Goal: Task Accomplishment & Management: Complete application form

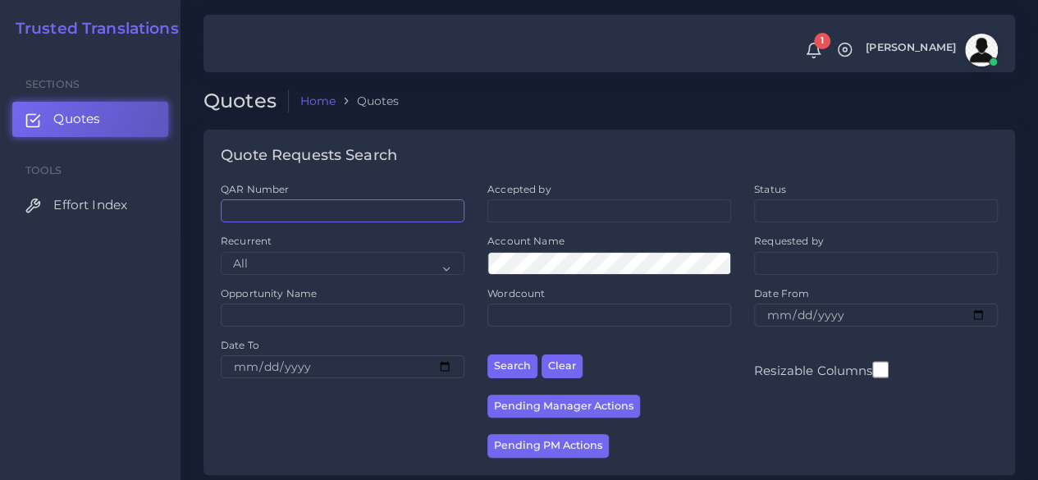
click at [254, 205] on input "QAR Number" at bounding box center [343, 210] width 244 height 23
paste input "QAR126019"
type input "QAR126019"
click at [487, 355] on button "Search" at bounding box center [512, 367] width 50 height 24
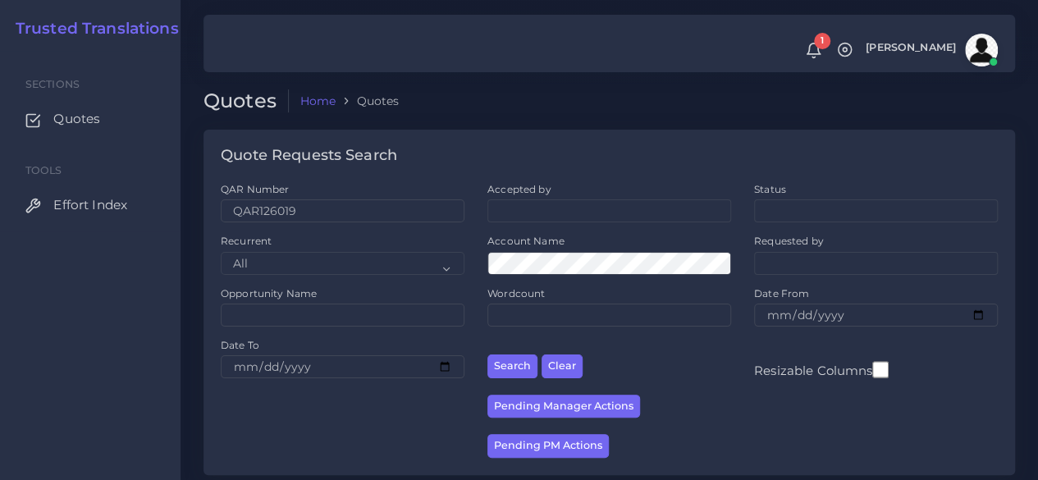
scroll to position [209, 0]
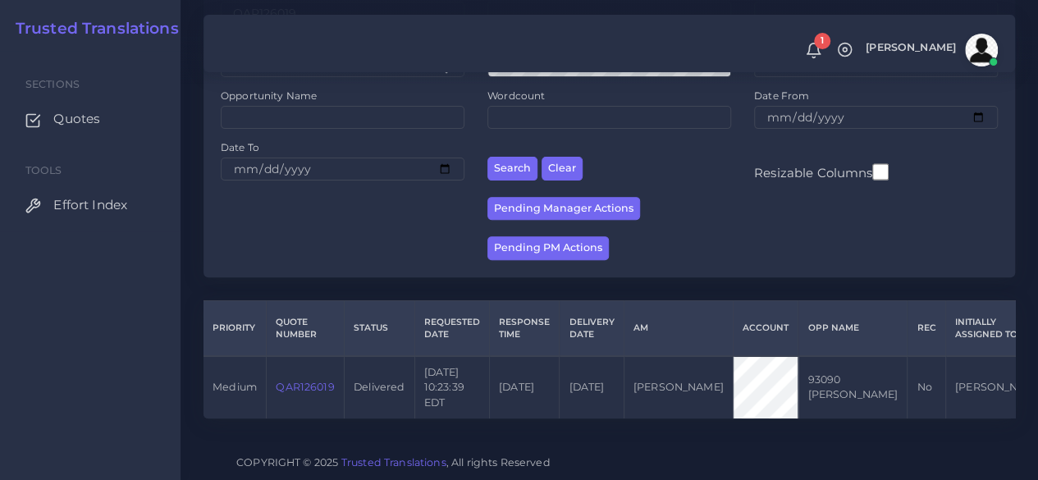
click at [309, 381] on link "QAR126019" at bounding box center [305, 387] width 58 height 12
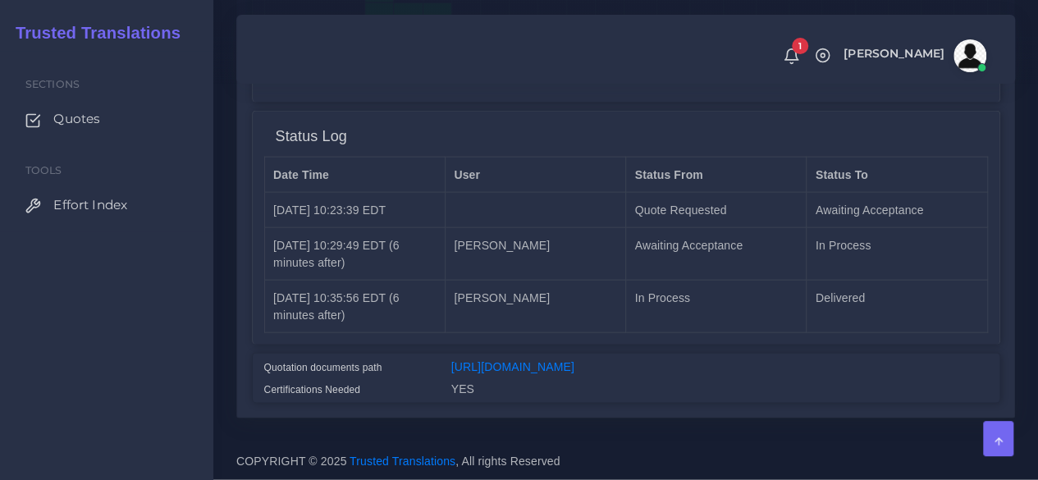
scroll to position [1752, 0]
click at [514, 360] on link "https://workdrive.zoho.com/fgoh3e43b1a1fe2124b65bedd7c3c51a0e040/teams/fgoh3e43…" at bounding box center [512, 366] width 123 height 13
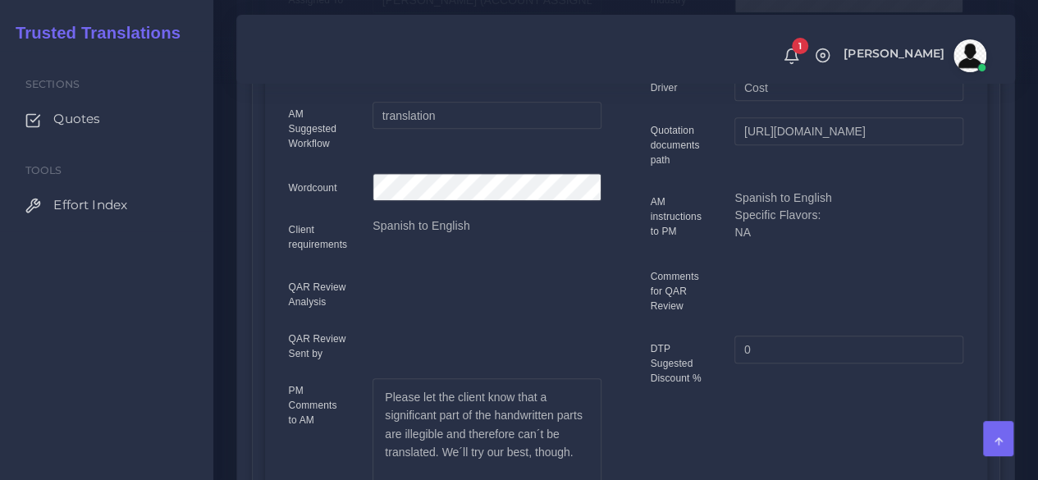
scroll to position [111, 0]
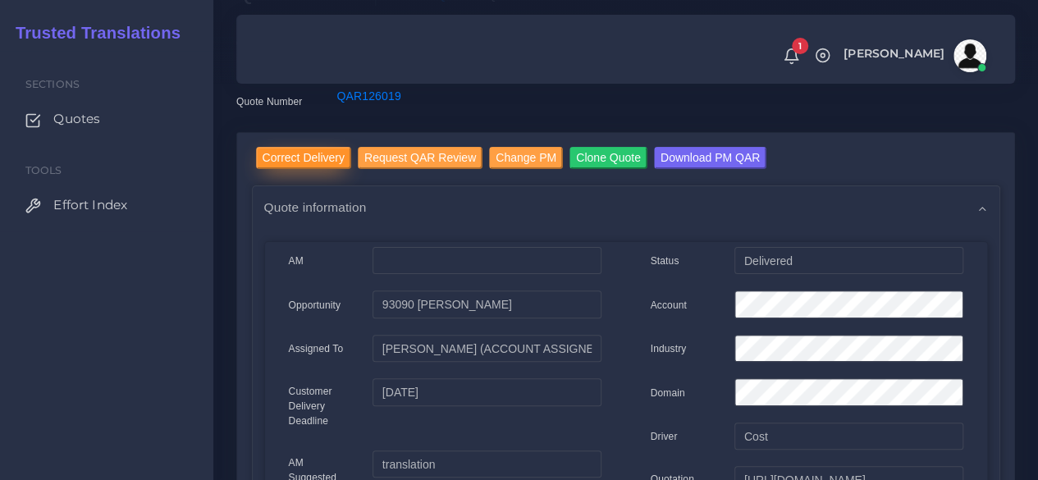
click at [307, 162] on input "Correct Delivery" at bounding box center [303, 158] width 95 height 22
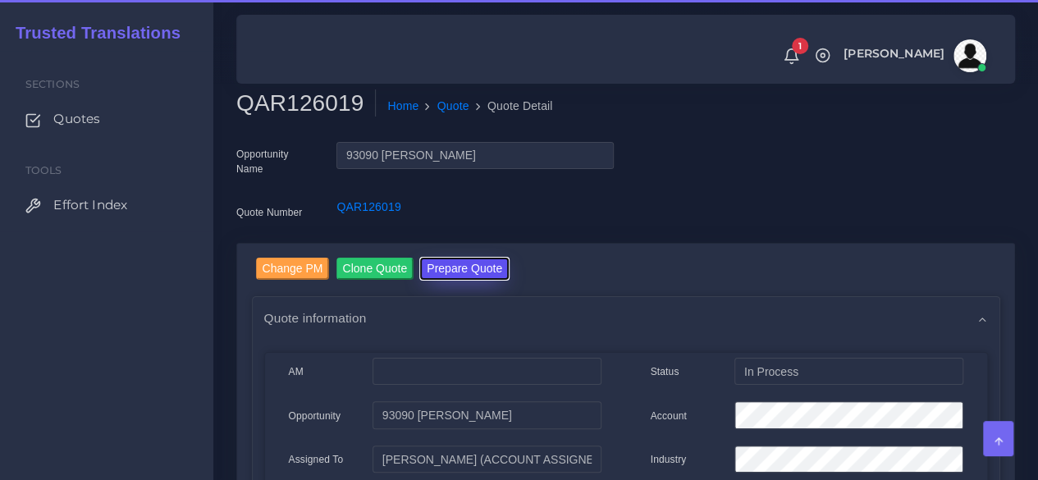
click at [479, 273] on button "Prepare Quote" at bounding box center [464, 269] width 89 height 22
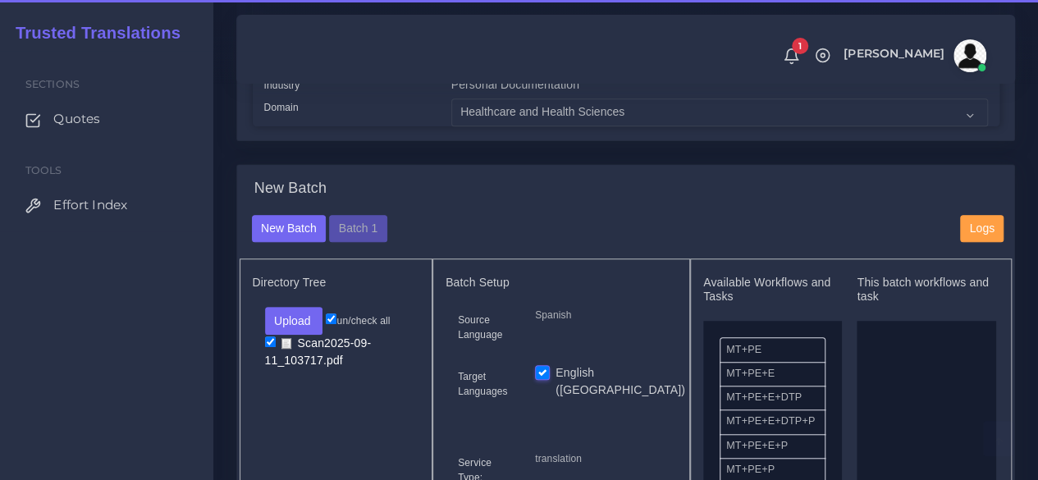
scroll to position [574, 0]
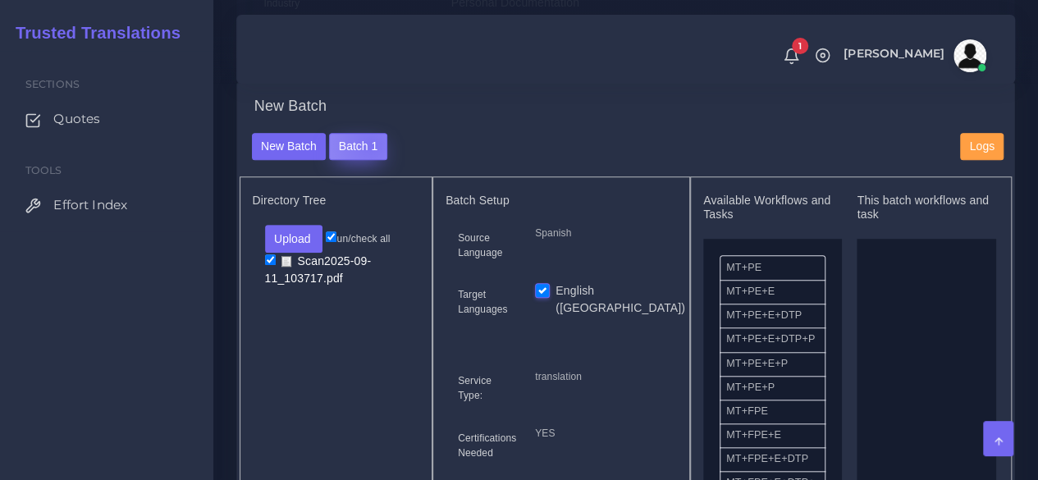
click at [368, 161] on button "Batch 1" at bounding box center [357, 147] width 57 height 28
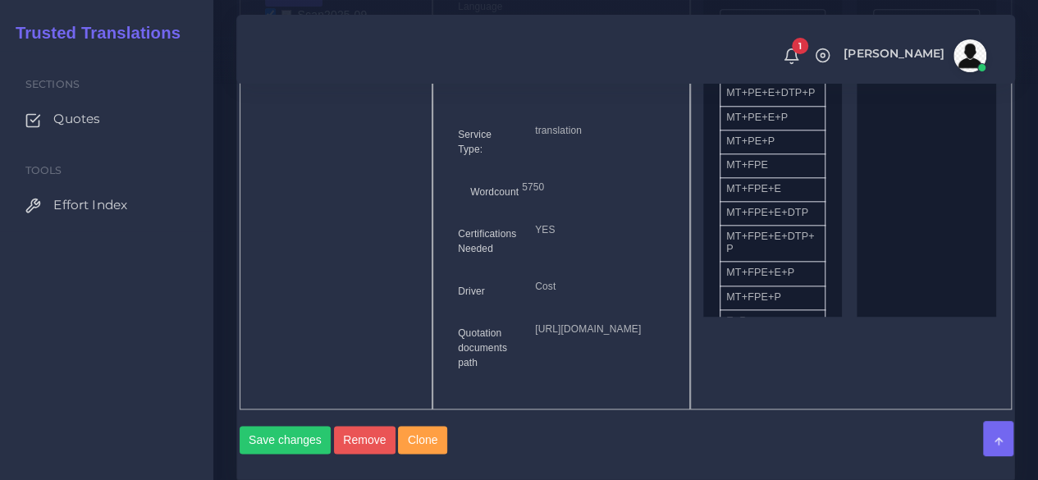
scroll to position [657, 0]
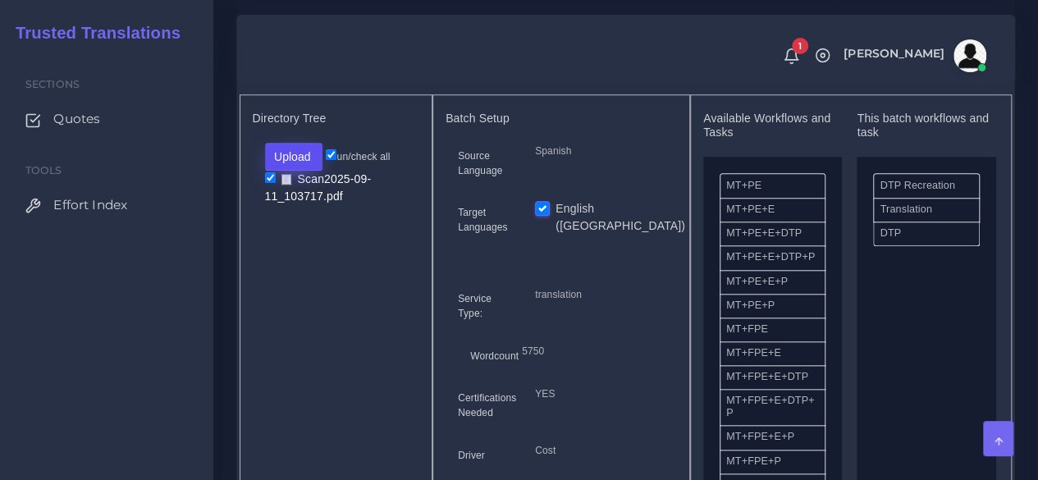
click at [305, 171] on button "Upload" at bounding box center [294, 157] width 58 height 28
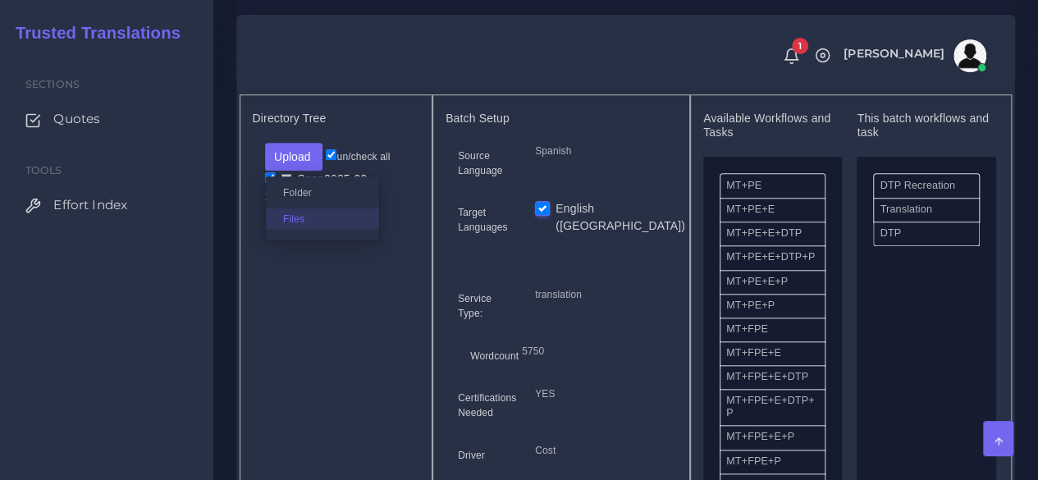
click at [309, 229] on label "Files" at bounding box center [322, 218] width 113 height 21
click at [272, 217] on input "checkbox" at bounding box center [270, 212] width 11 height 11
checkbox input "true"
click at [268, 183] on input "checkbox" at bounding box center [270, 177] width 11 height 11
checkbox input "false"
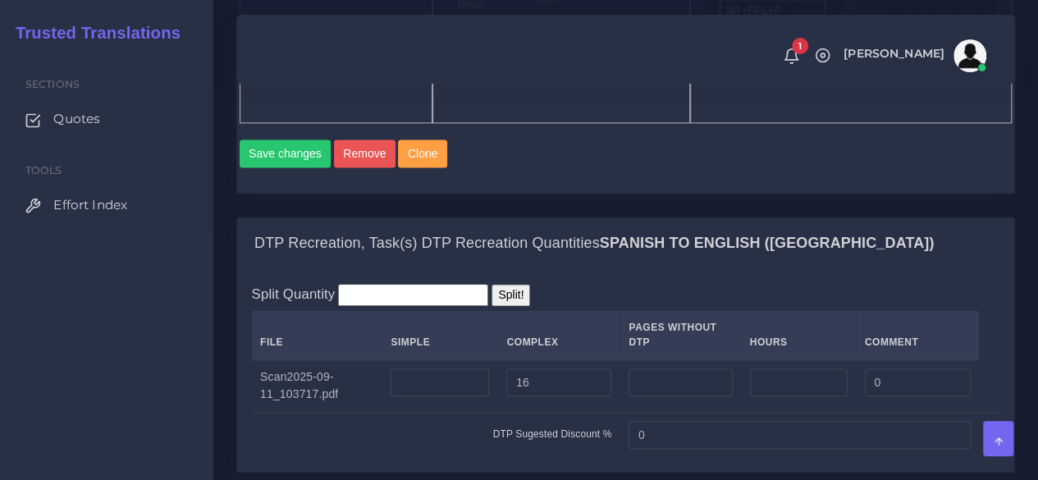
scroll to position [1149, 0]
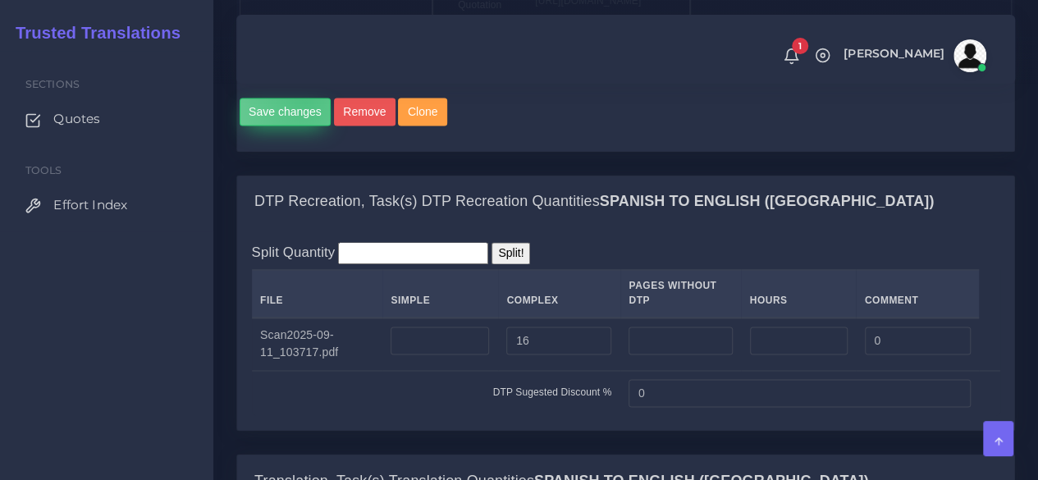
click at [304, 126] on button "Save changes" at bounding box center [286, 112] width 92 height 28
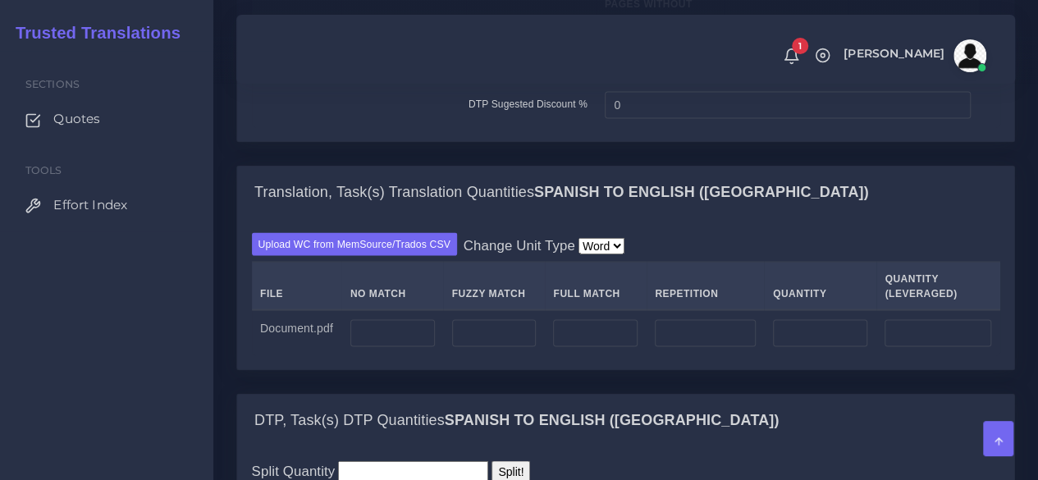
scroll to position [1395, 0]
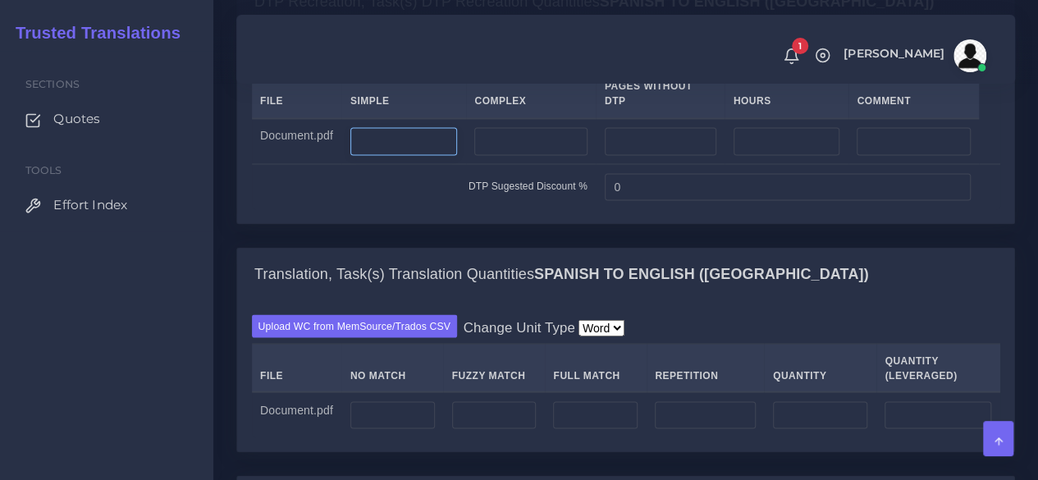
click at [440, 155] on input "number" at bounding box center [404, 141] width 108 height 28
click at [504, 155] on input "number" at bounding box center [530, 141] width 112 height 28
type input "7"
click at [426, 155] on input "number" at bounding box center [404, 141] width 108 height 28
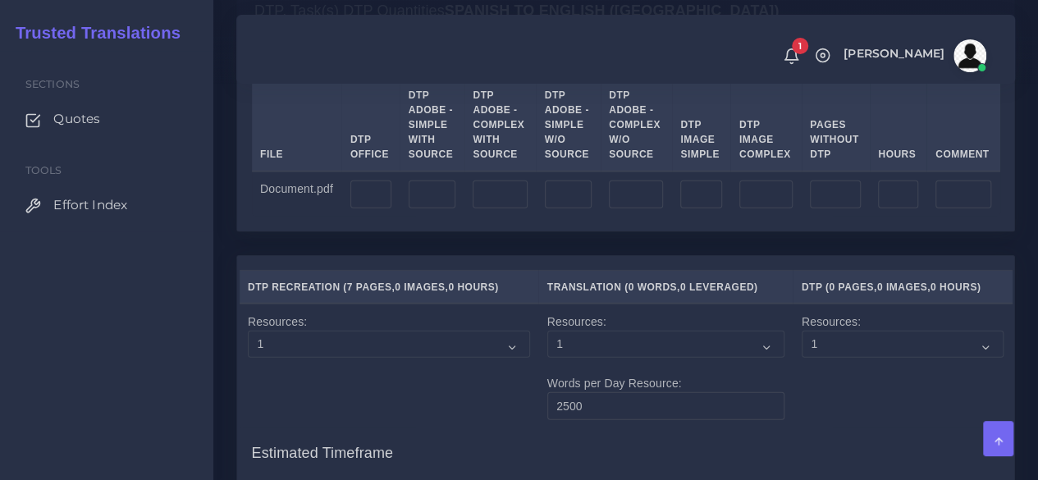
scroll to position [1888, 0]
type input "4"
click at [386, 207] on input "number" at bounding box center [370, 193] width 41 height 28
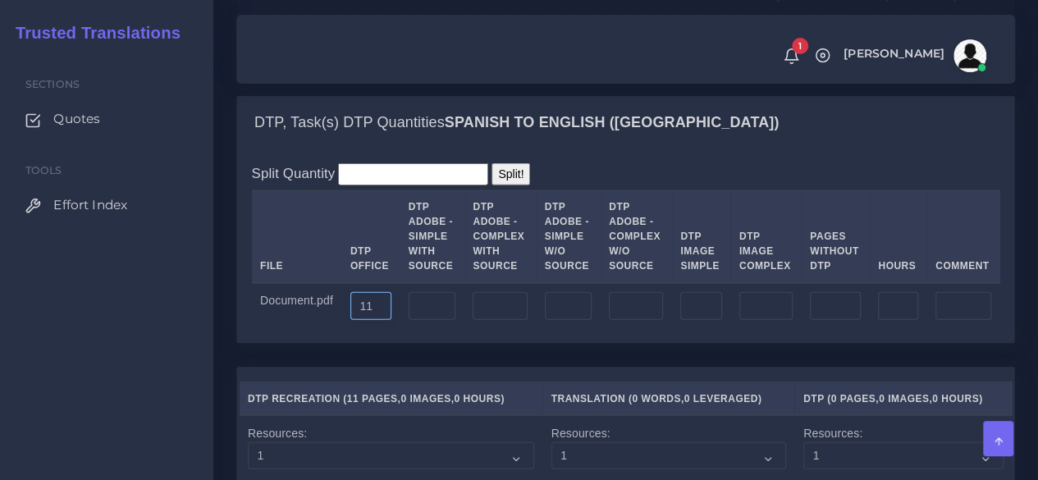
scroll to position [1641, 0]
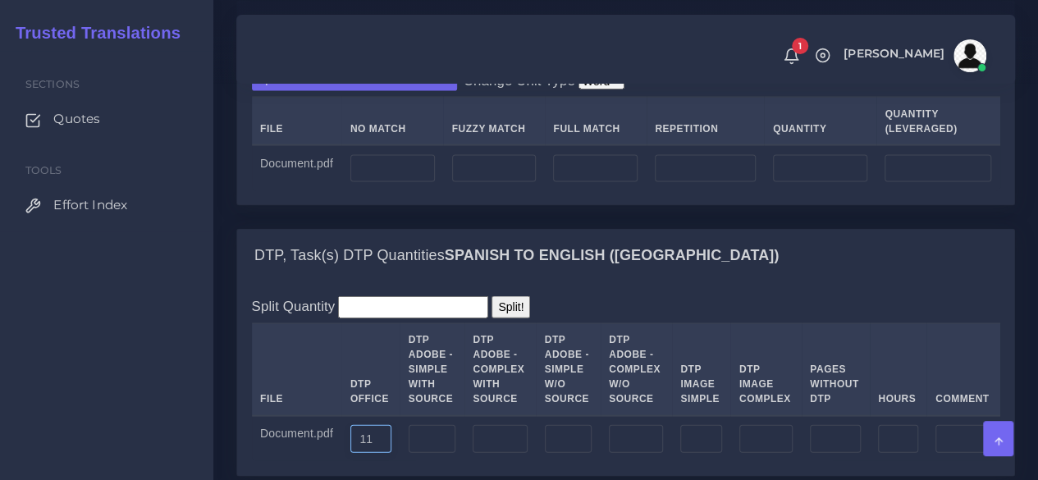
type input "11"
click at [401, 183] on input "number" at bounding box center [392, 169] width 85 height 28
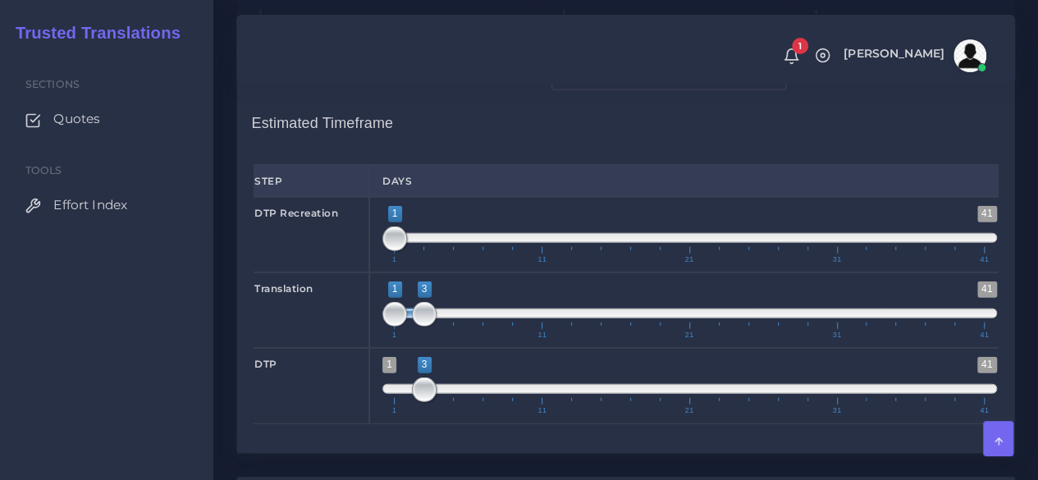
scroll to position [2298, 0]
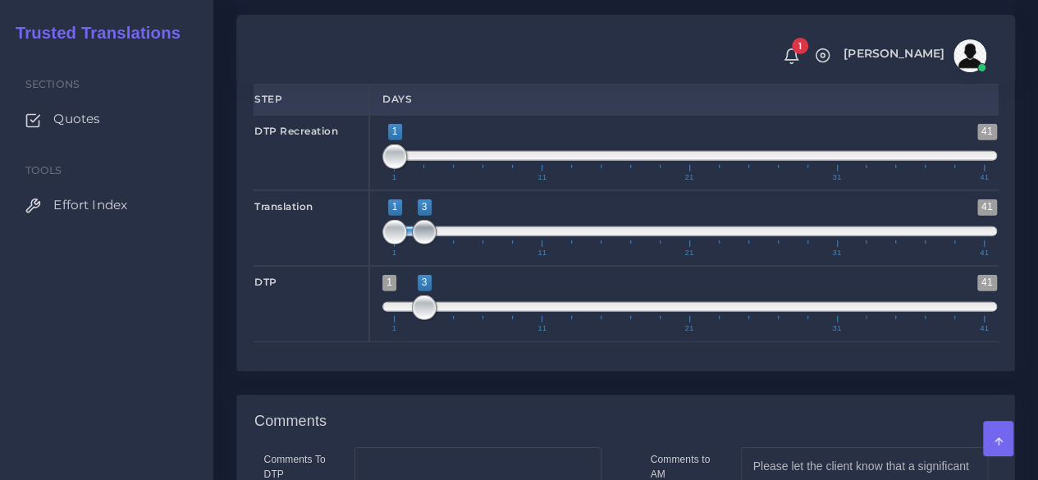
type input "3000"
type input "1;2"
drag, startPoint x: 428, startPoint y: 324, endPoint x: 412, endPoint y: 326, distance: 15.7
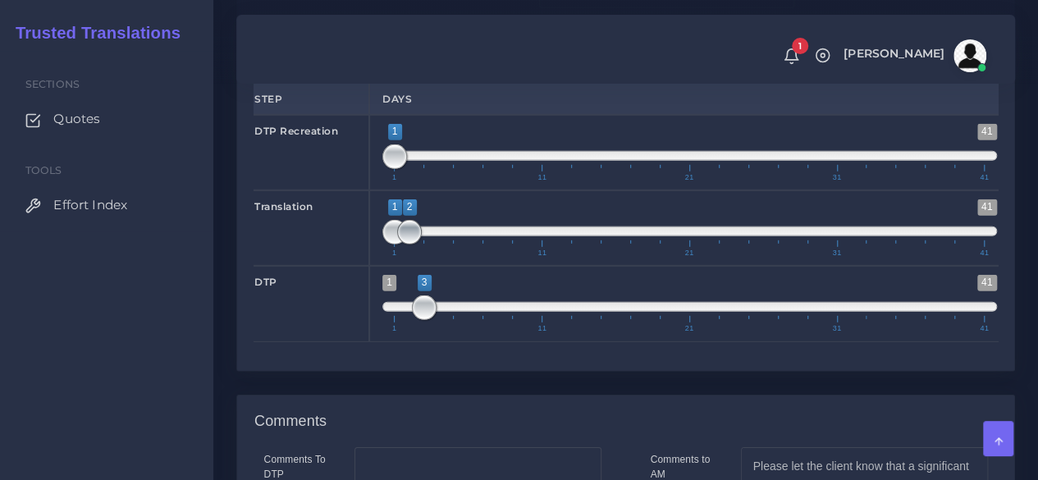
click at [412, 245] on span at bounding box center [409, 232] width 25 height 25
drag, startPoint x: 423, startPoint y: 397, endPoint x: 399, endPoint y: 397, distance: 23.8
click at [399, 332] on span "1 41 3 3 3 — 3 1 11 21 31 41" at bounding box center [689, 303] width 615 height 57
click at [402, 332] on span "1 41 3 3 3 — 3 1 11 21 31 41" at bounding box center [689, 303] width 615 height 57
click at [410, 332] on span "1 41 3 3 3 — 3 1 11 21 31 41" at bounding box center [689, 303] width 615 height 57
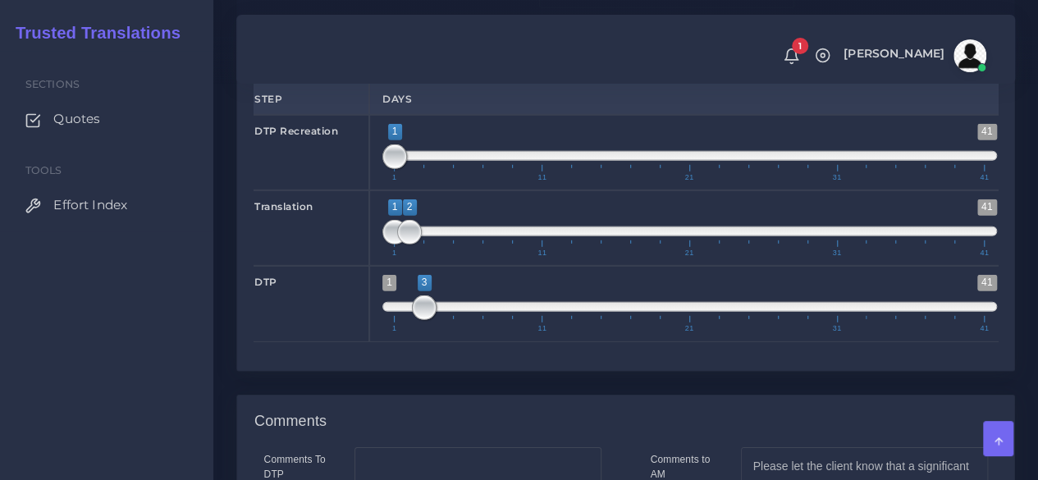
drag, startPoint x: 410, startPoint y: 395, endPoint x: 389, endPoint y: 397, distance: 20.7
click at [389, 332] on span "1 41 3 3 3 — 3 1 11 21 31 41" at bounding box center [689, 303] width 615 height 57
type input "2;2"
drag, startPoint x: 409, startPoint y: 399, endPoint x: 425, endPoint y: 400, distance: 16.4
click at [425, 312] on span at bounding box center [689, 307] width 615 height 10
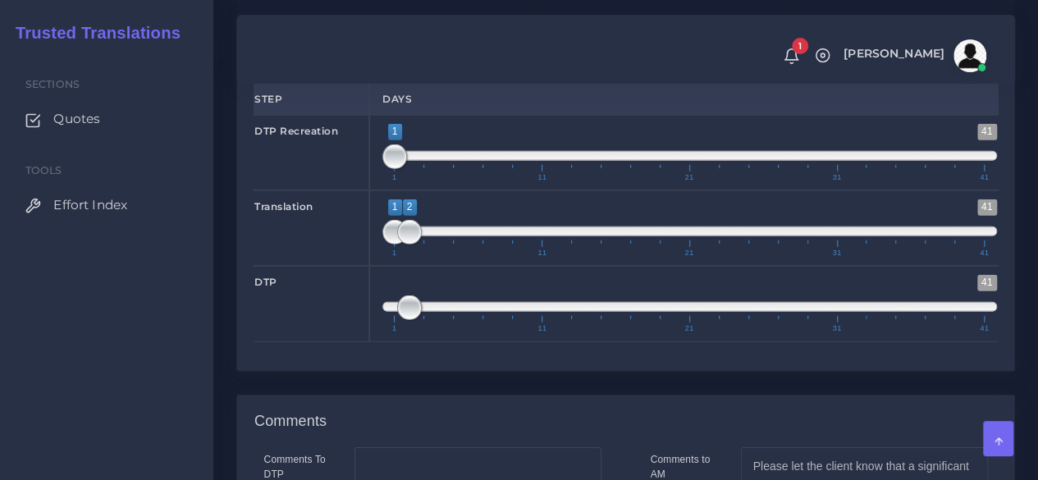
click at [462, 332] on span "1 11 21 31 41" at bounding box center [689, 324] width 590 height 16
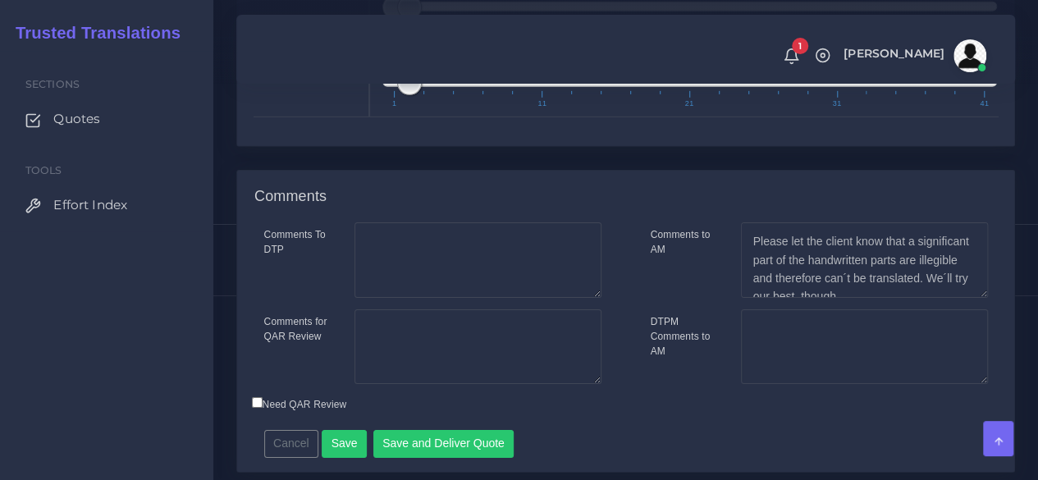
scroll to position [2669, 0]
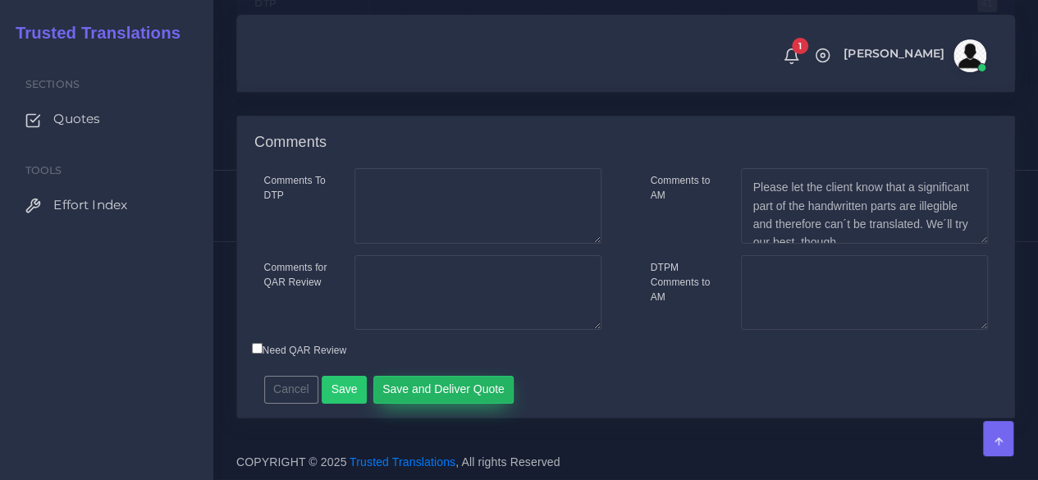
click at [409, 395] on button "Save and Deliver Quote" at bounding box center [443, 390] width 141 height 28
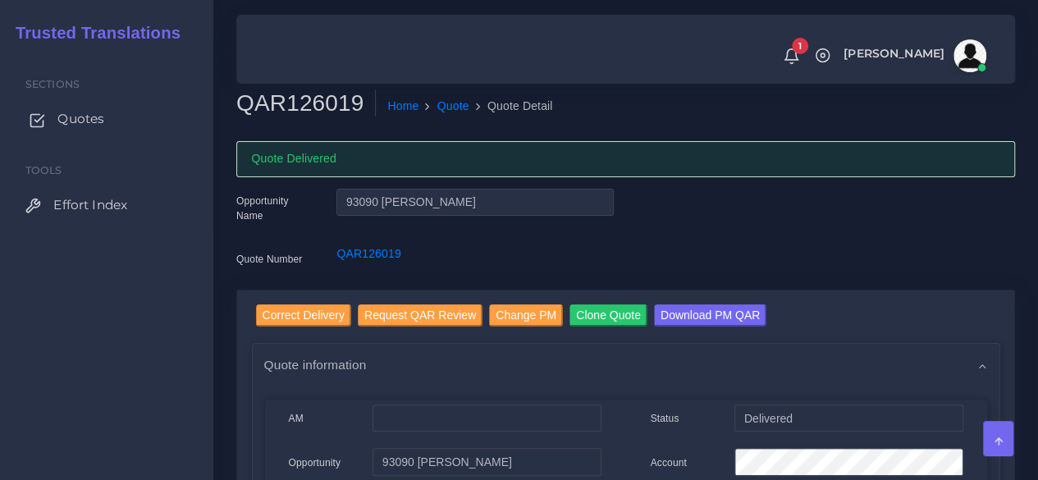
click at [89, 122] on span "Quotes" at bounding box center [80, 119] width 47 height 18
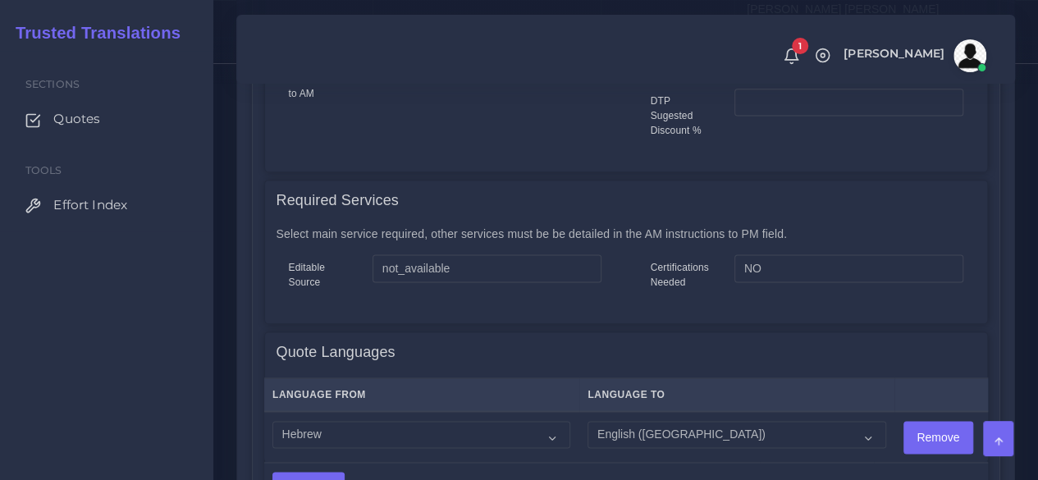
scroll to position [1067, 0]
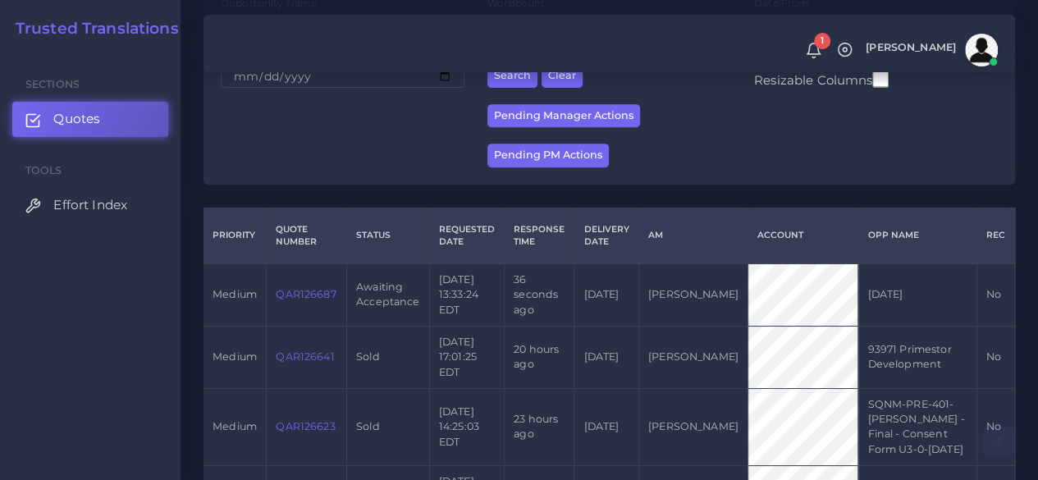
scroll to position [410, 0]
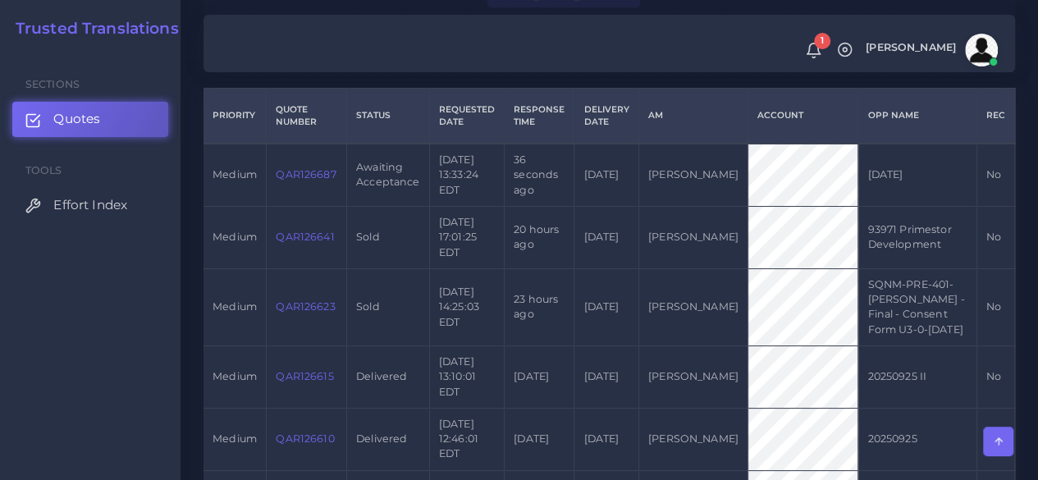
click at [291, 204] on td "QAR126687" at bounding box center [307, 175] width 80 height 62
click at [295, 190] on td "QAR126687" at bounding box center [307, 175] width 80 height 62
click at [295, 181] on link "QAR126687" at bounding box center [306, 174] width 60 height 12
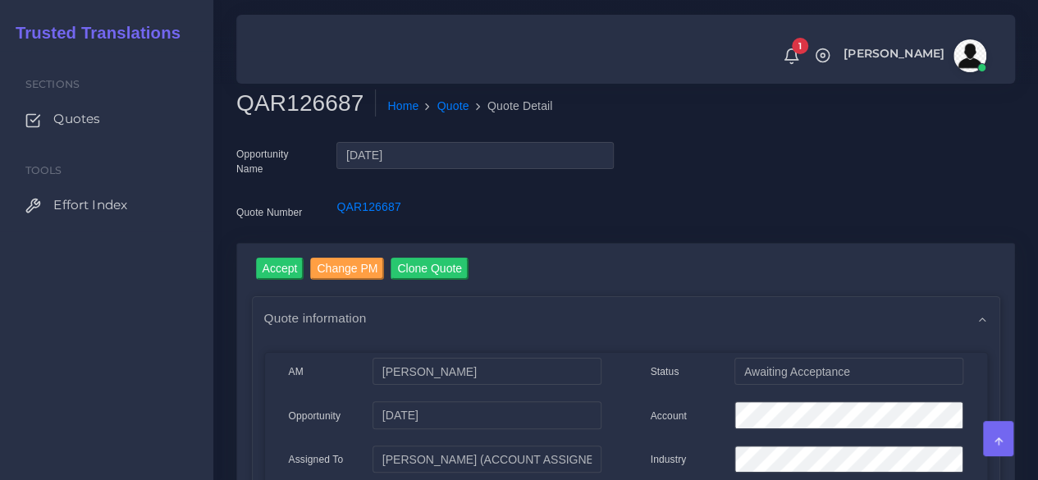
click at [305, 100] on h2 "QAR126687" at bounding box center [306, 103] width 140 height 28
copy h2 "QAR126687"
click at [272, 268] on input "Accept" at bounding box center [280, 269] width 48 height 22
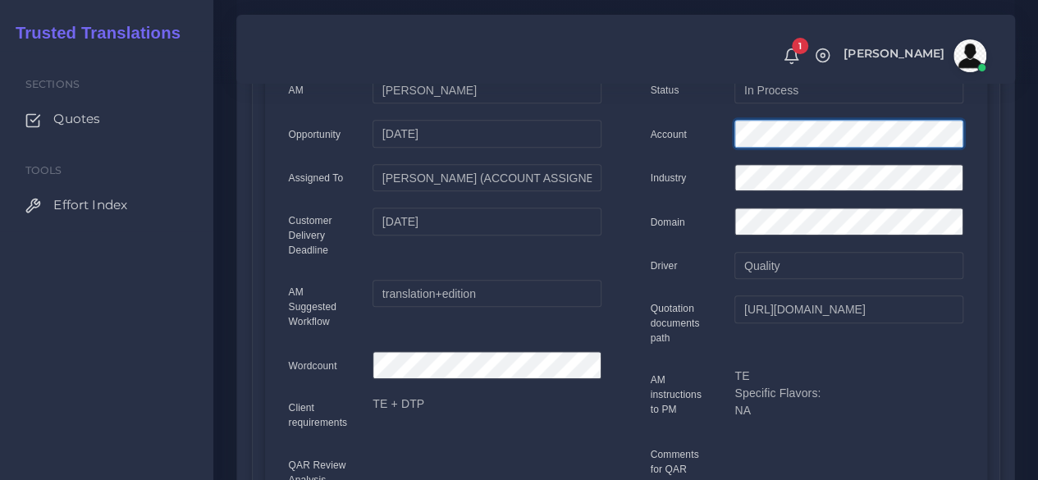
scroll to position [0, 85]
click at [982, 117] on div "Status In Process Account Industry Domain Driver Quality" at bounding box center [807, 383] width 362 height 614
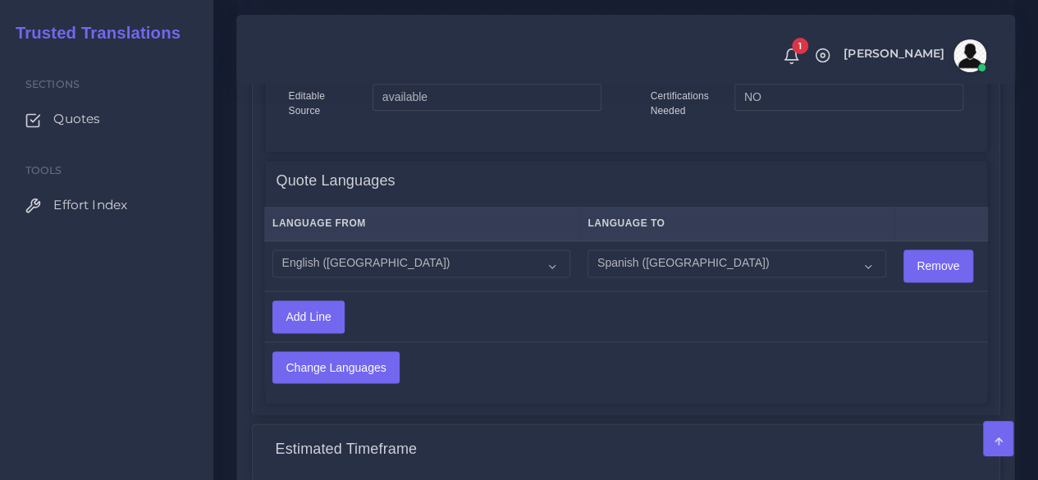
scroll to position [1313, 0]
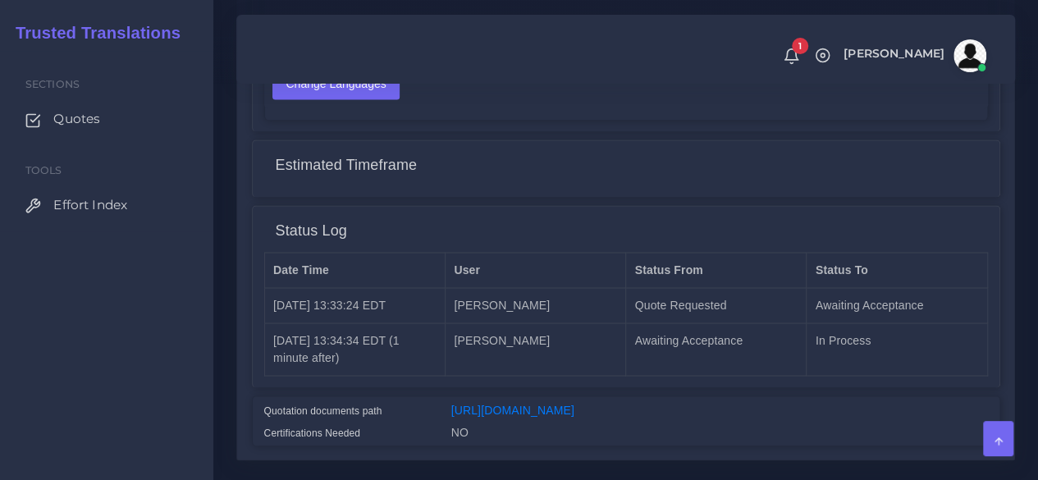
click at [588, 413] on div "[URL][DOMAIN_NAME]" at bounding box center [719, 412] width 561 height 22
click at [574, 410] on link "[URL][DOMAIN_NAME]" at bounding box center [512, 409] width 123 height 13
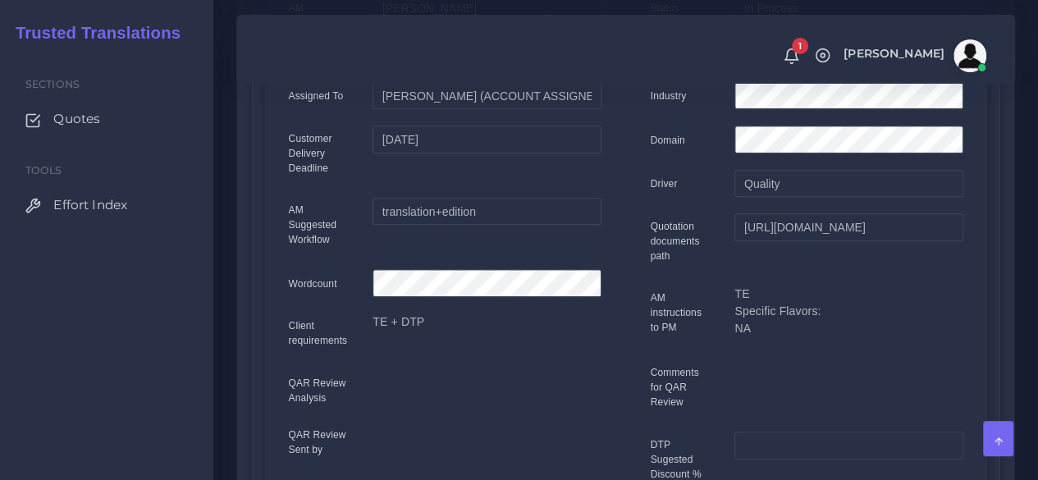
scroll to position [0, 0]
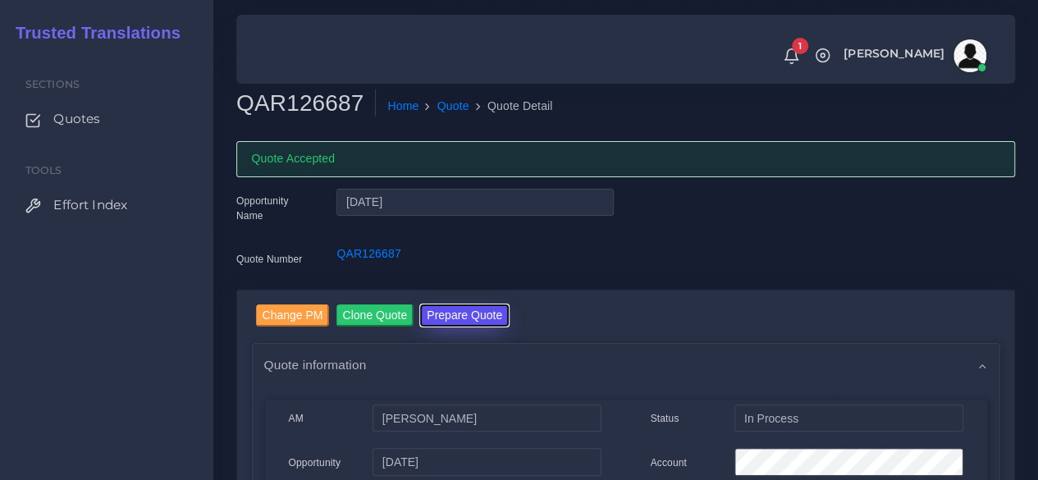
click at [446, 318] on button "Prepare Quote" at bounding box center [464, 315] width 89 height 22
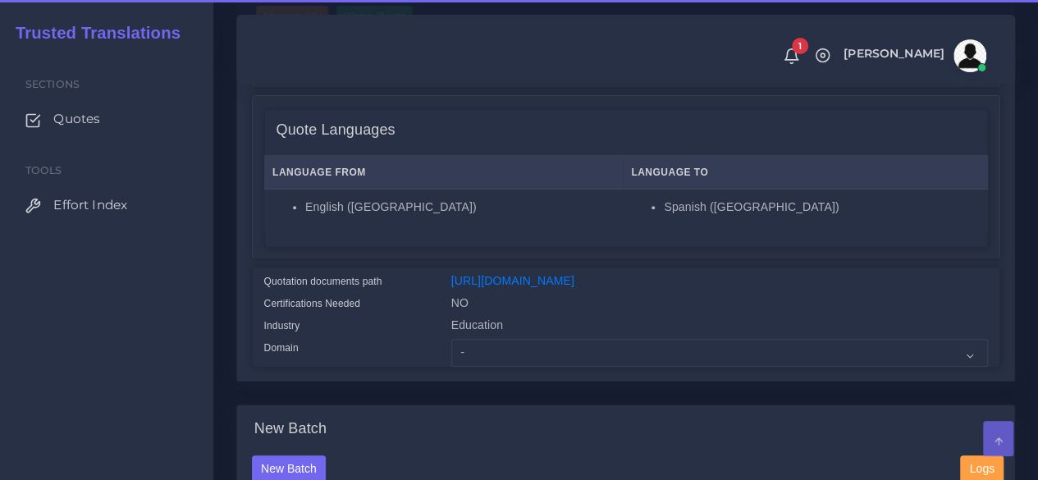
scroll to position [328, 0]
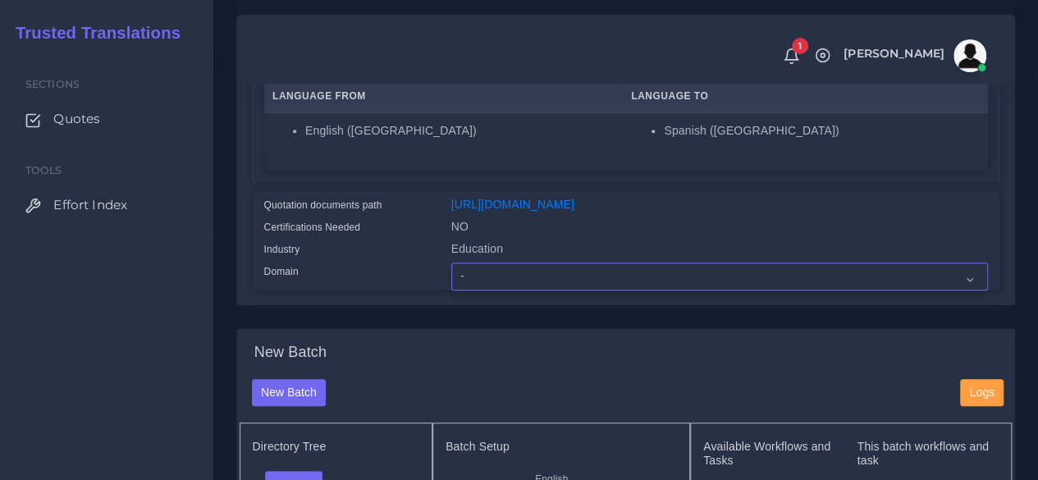
click at [475, 291] on select "- Advertising and Media Agriculture, Forestry and Fishing Architecture, Buildin…" at bounding box center [719, 277] width 537 height 28
select select "Education"
click at [451, 291] on select "- Advertising and Media Agriculture, Forestry and Fishing Architecture, Buildin…" at bounding box center [719, 277] width 537 height 28
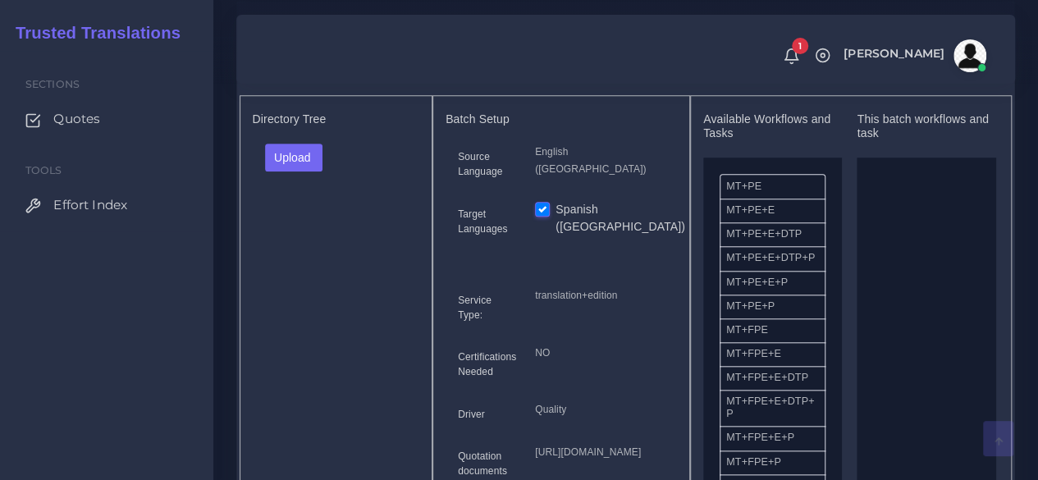
scroll to position [657, 0]
click at [287, 171] on button "Upload" at bounding box center [294, 157] width 58 height 28
click at [296, 229] on label "Files" at bounding box center [322, 218] width 113 height 21
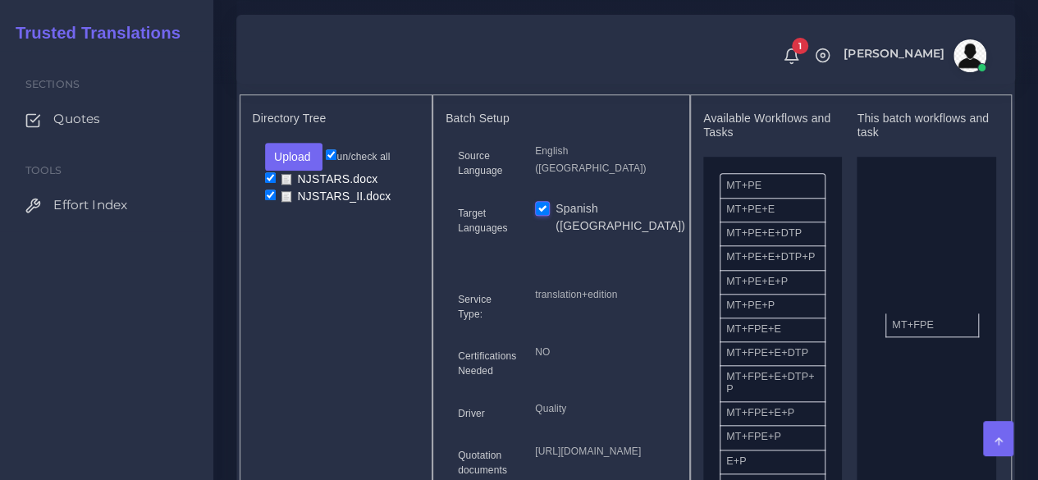
drag, startPoint x: 775, startPoint y: 368, endPoint x: 935, endPoint y: 351, distance: 160.9
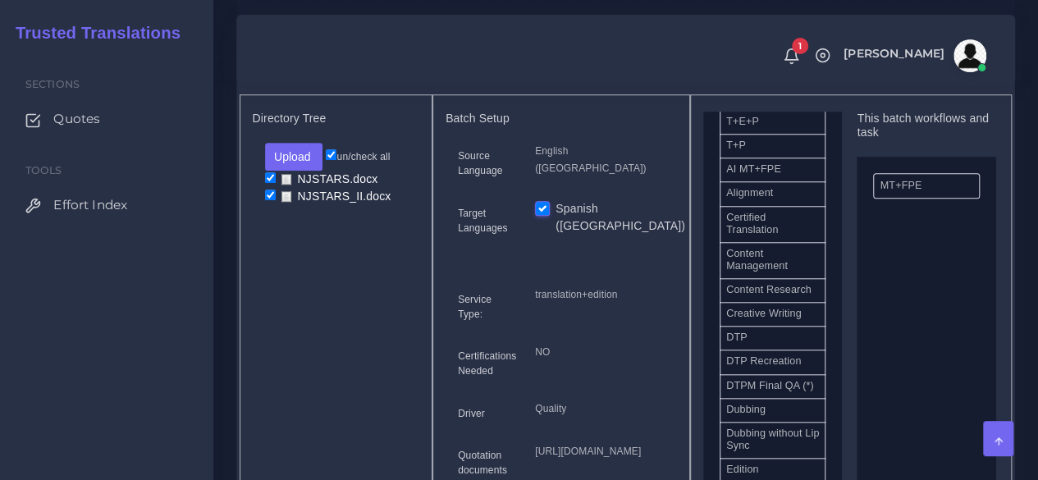
scroll to position [492, 0]
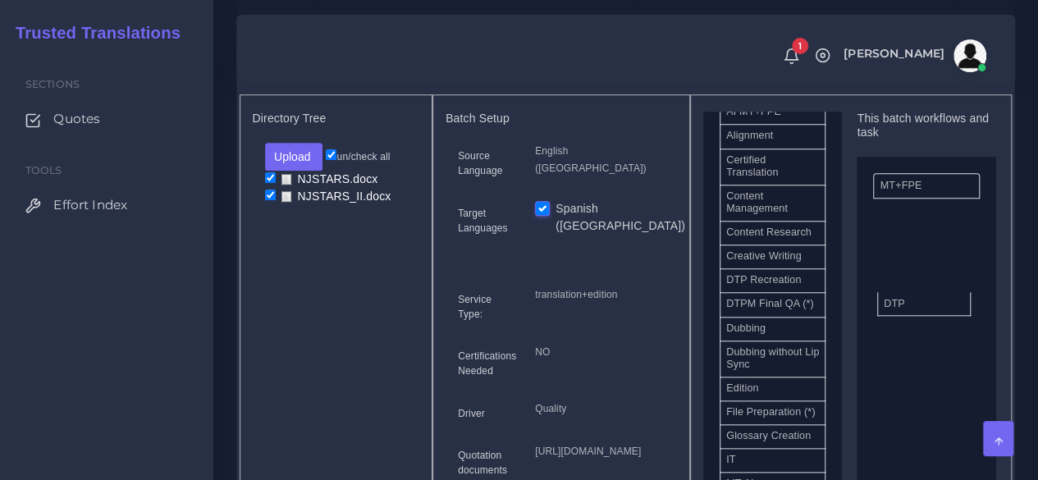
drag, startPoint x: 776, startPoint y: 331, endPoint x: 845, endPoint y: 336, distance: 69.9
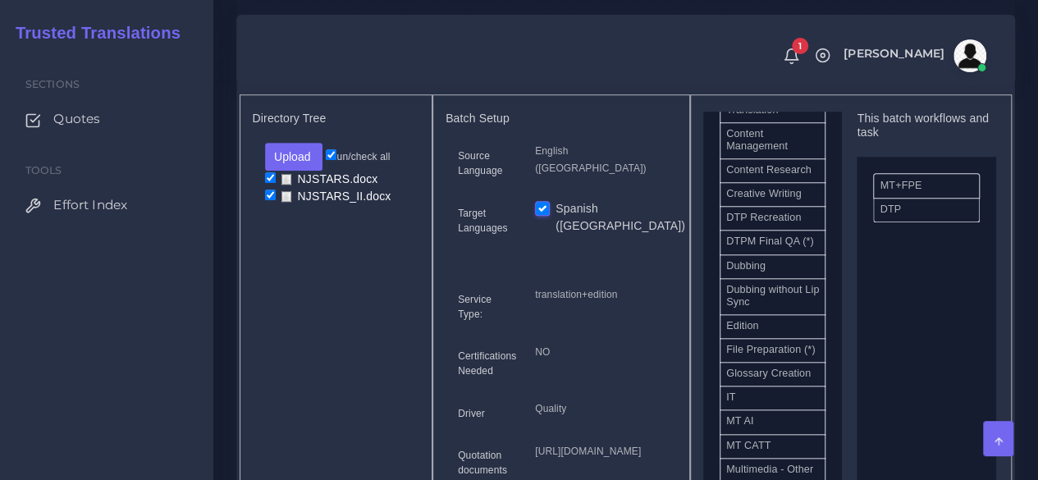
scroll to position [739, 0]
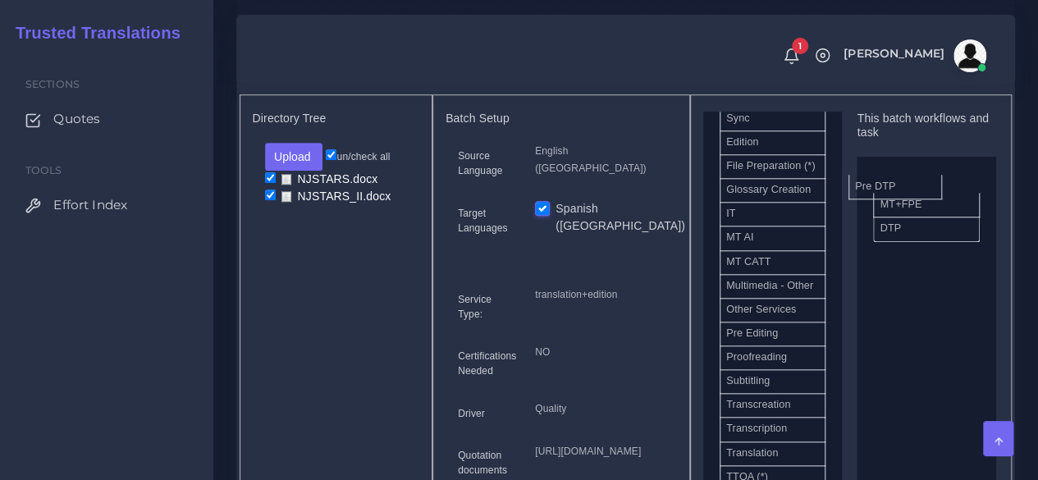
drag, startPoint x: 790, startPoint y: 423, endPoint x: 919, endPoint y: 207, distance: 251.8
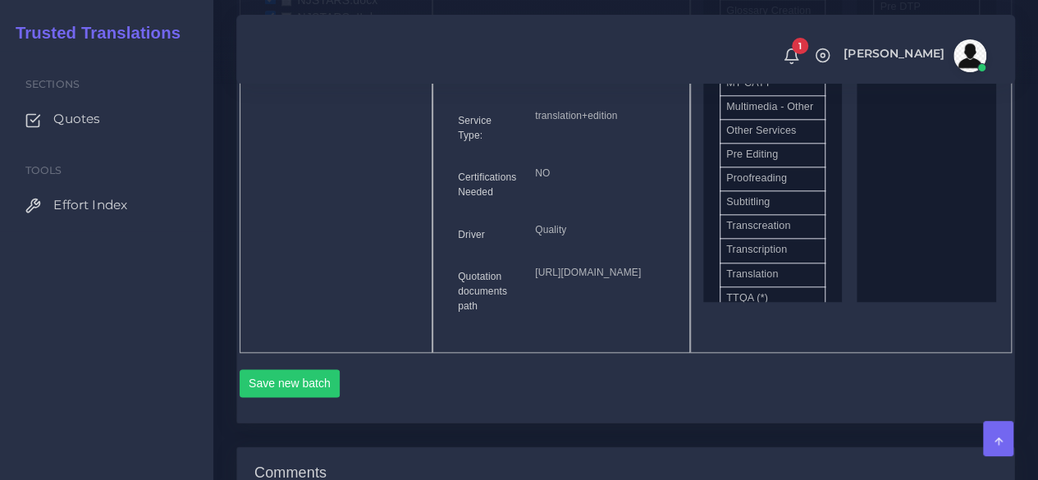
scroll to position [985, 0]
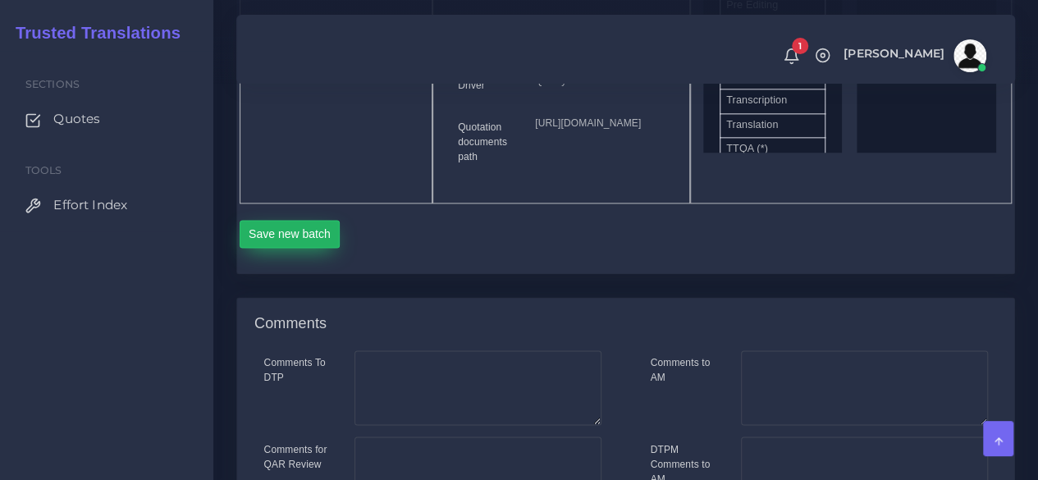
click at [309, 248] on button "Save new batch" at bounding box center [290, 234] width 101 height 28
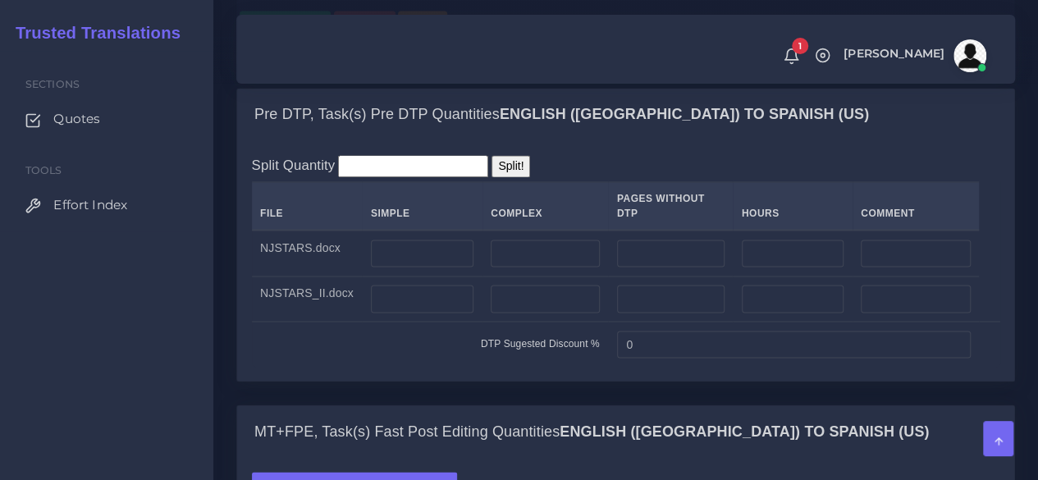
scroll to position [1313, 0]
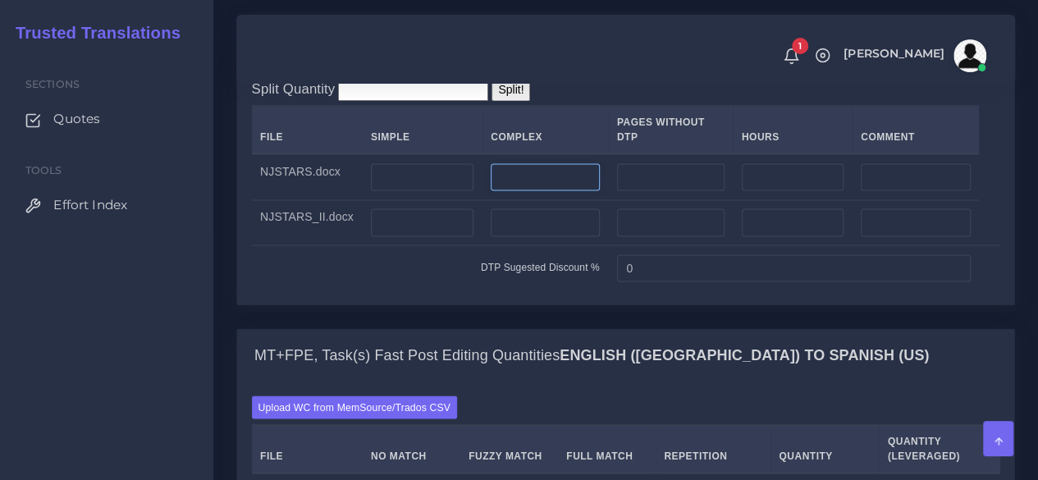
click at [519, 191] on input "number" at bounding box center [545, 177] width 109 height 28
type input "1"
click at [533, 236] on input "number" at bounding box center [545, 222] width 109 height 28
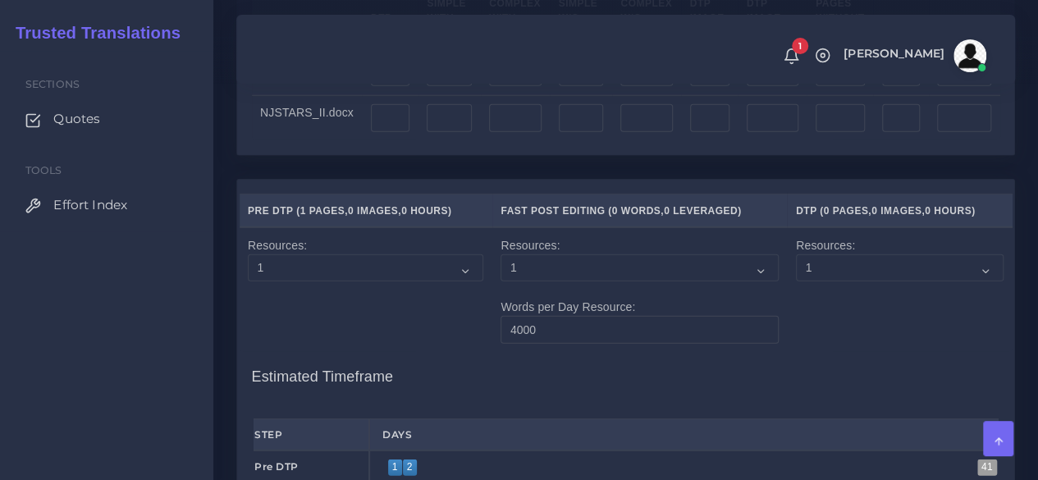
scroll to position [1970, 0]
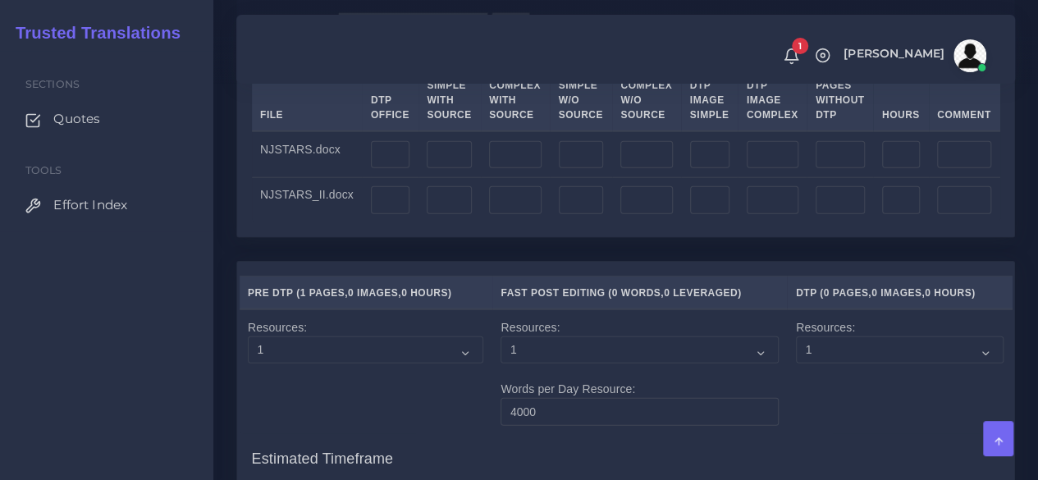
type input "1"
click at [640, 169] on input "number" at bounding box center [646, 155] width 52 height 28
type input "1"
click at [653, 214] on input "number" at bounding box center [646, 200] width 52 height 28
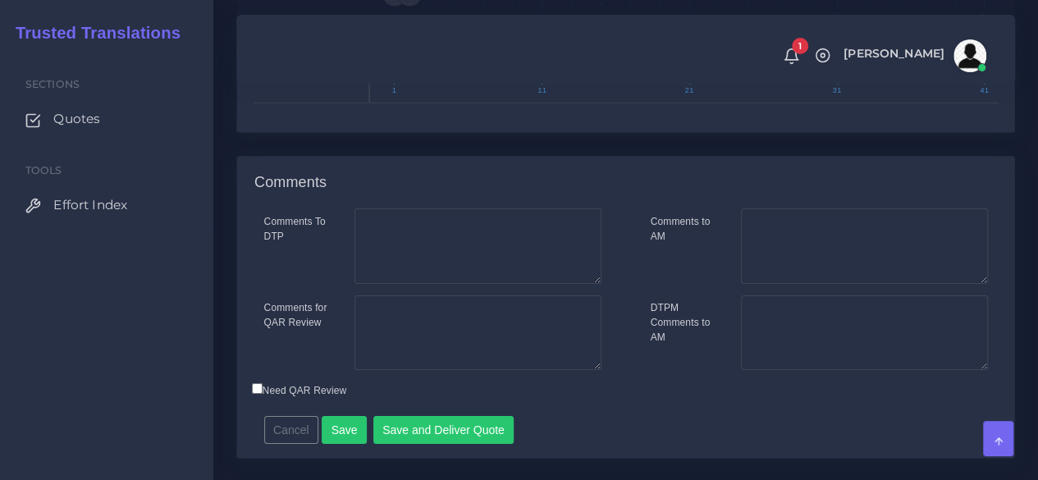
scroll to position [2758, 0]
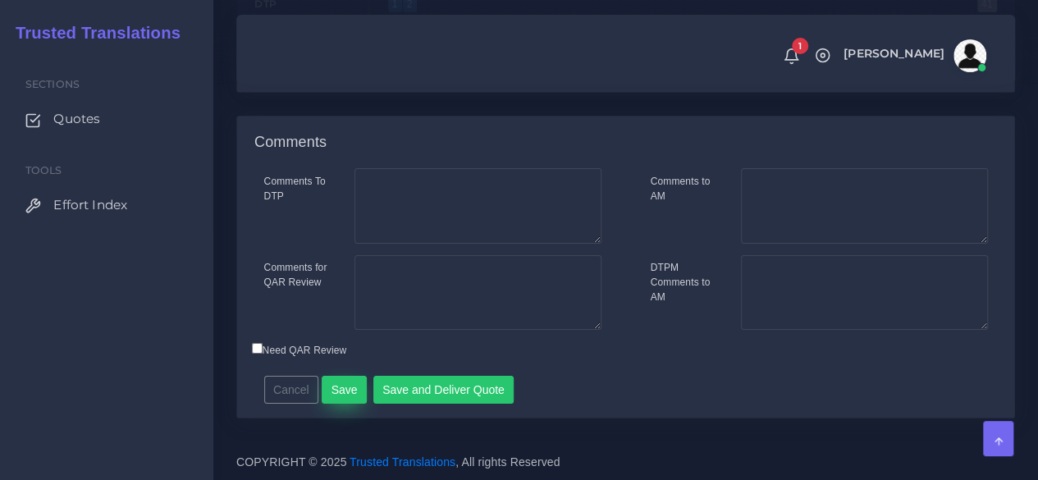
type input "1"
click at [325, 383] on button "Save" at bounding box center [344, 390] width 45 height 28
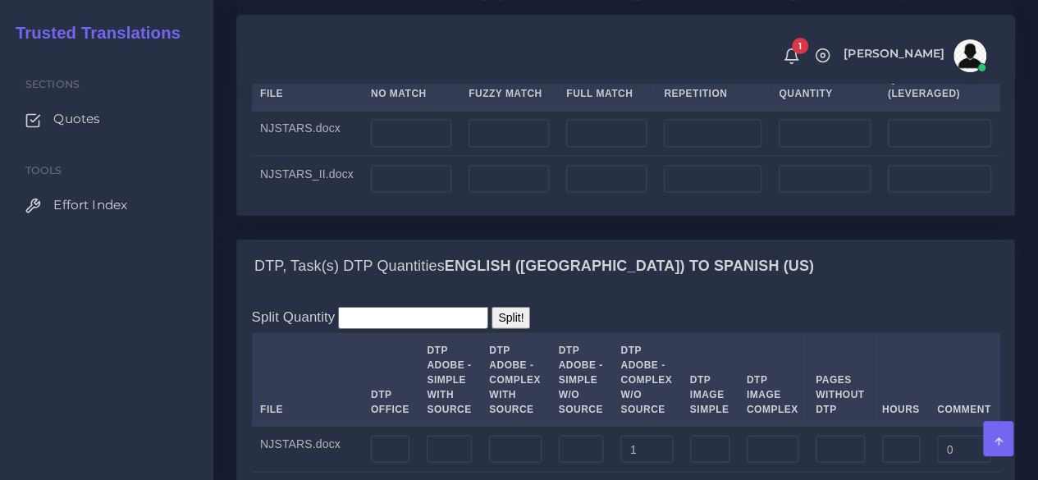
scroll to position [1723, 0]
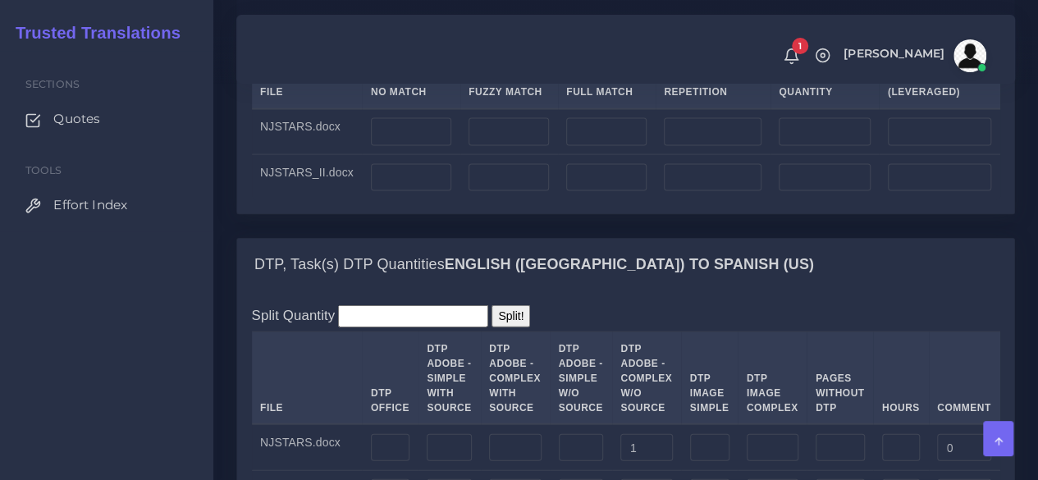
click at [317, 54] on label "Upload WC from MemSource/Trados CSV" at bounding box center [355, 43] width 206 height 22
click at [0, 0] on input "Upload WC from MemSource/Trados CSV" at bounding box center [0, 0] width 0 height 0
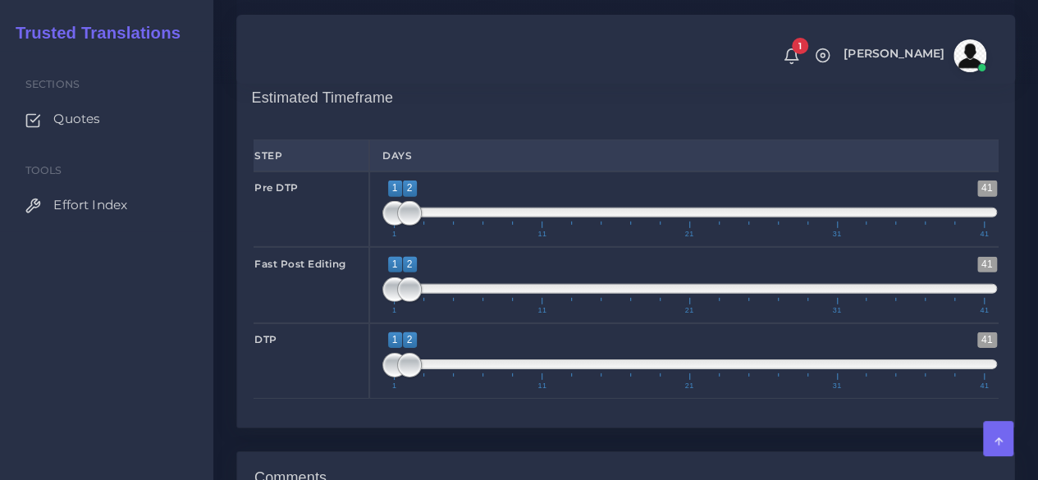
scroll to position [2380, 0]
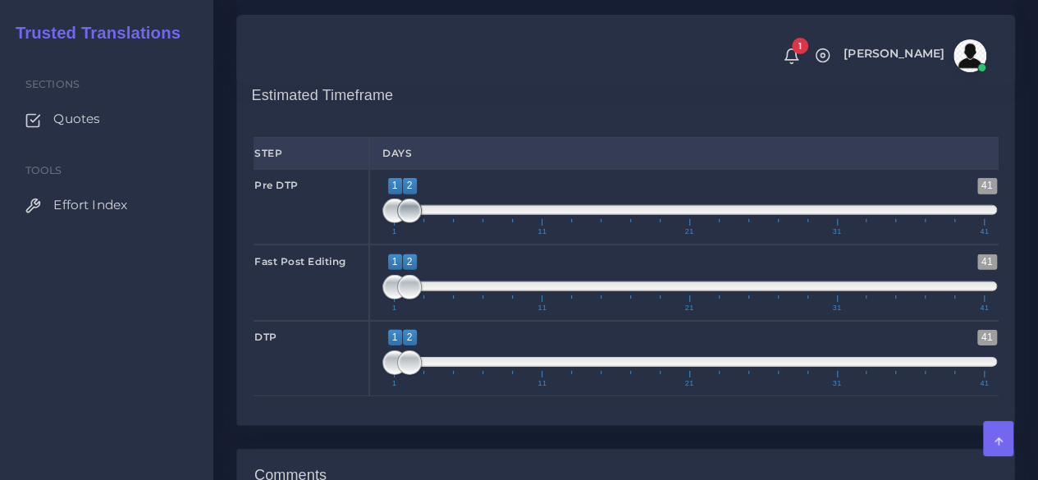
type input "1;1"
drag, startPoint x: 409, startPoint y: 311, endPoint x: 357, endPoint y: 314, distance: 51.8
click at [357, 245] on div "Pre DTP 1 41 1 2 1 — 2 1 11 21 31 41 1;1" at bounding box center [625, 207] width 769 height 76
type input "1;1"
drag, startPoint x: 406, startPoint y: 378, endPoint x: 340, endPoint y: 377, distance: 66.5
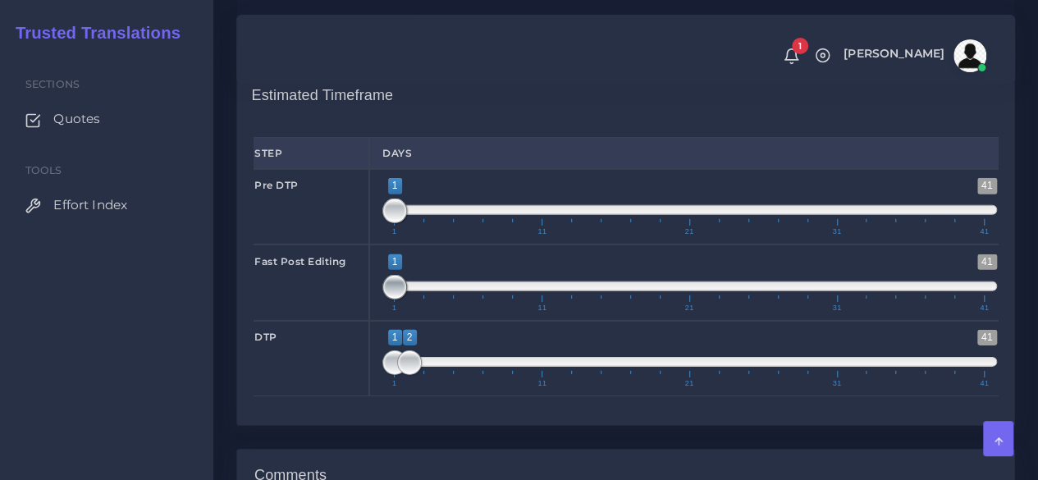
click at [340, 320] on div "Fast Post Editing 1 41 1 1 1 — 1 1 11 21 31 41 1;1" at bounding box center [625, 283] width 769 height 76
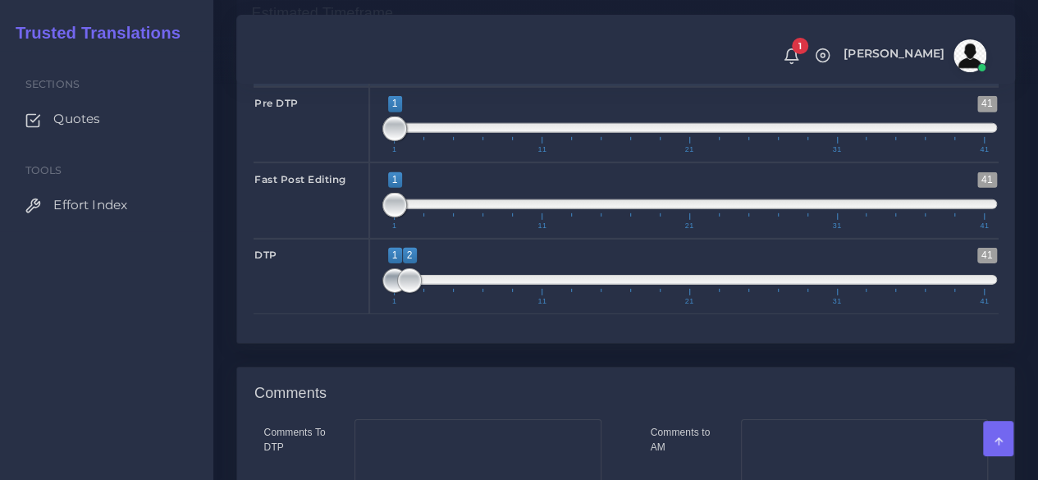
type input "1;1"
drag, startPoint x: 387, startPoint y: 367, endPoint x: 359, endPoint y: 367, distance: 27.1
click at [362, 314] on div "DTP 1 41 1 1 1 — 1 1 11 21 31 41 1;1" at bounding box center [625, 277] width 769 height 76
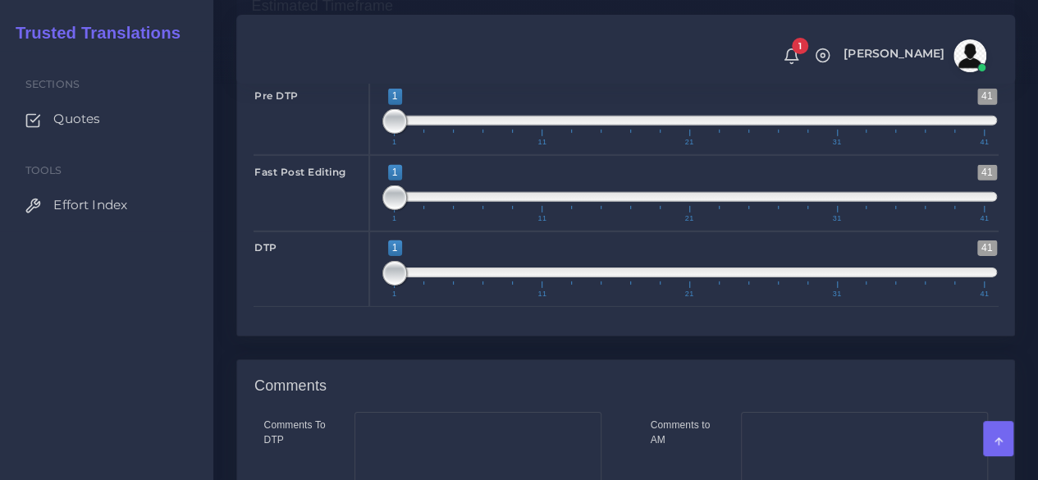
scroll to position [2804, 0]
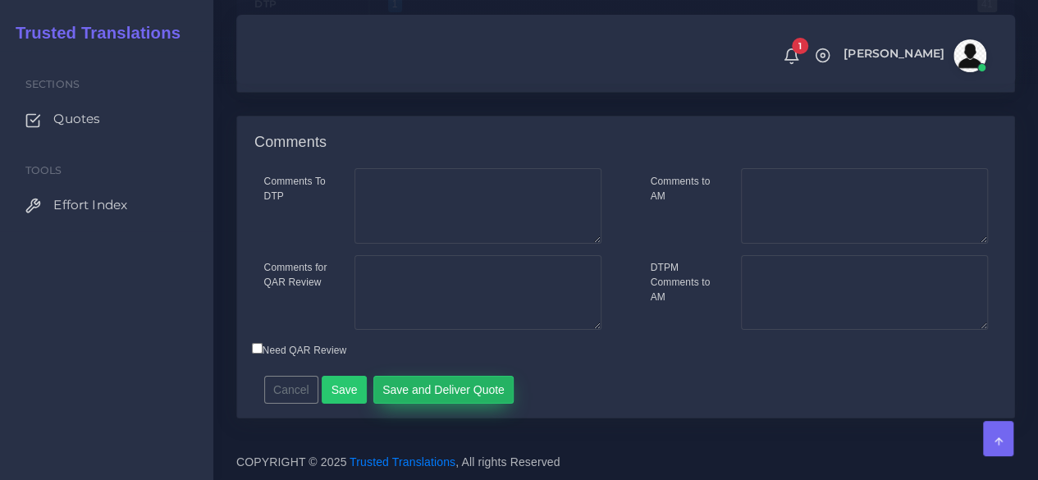
click at [450, 391] on button "Save and Deliver Quote" at bounding box center [443, 390] width 141 height 28
